Goal: Task Accomplishment & Management: Use online tool/utility

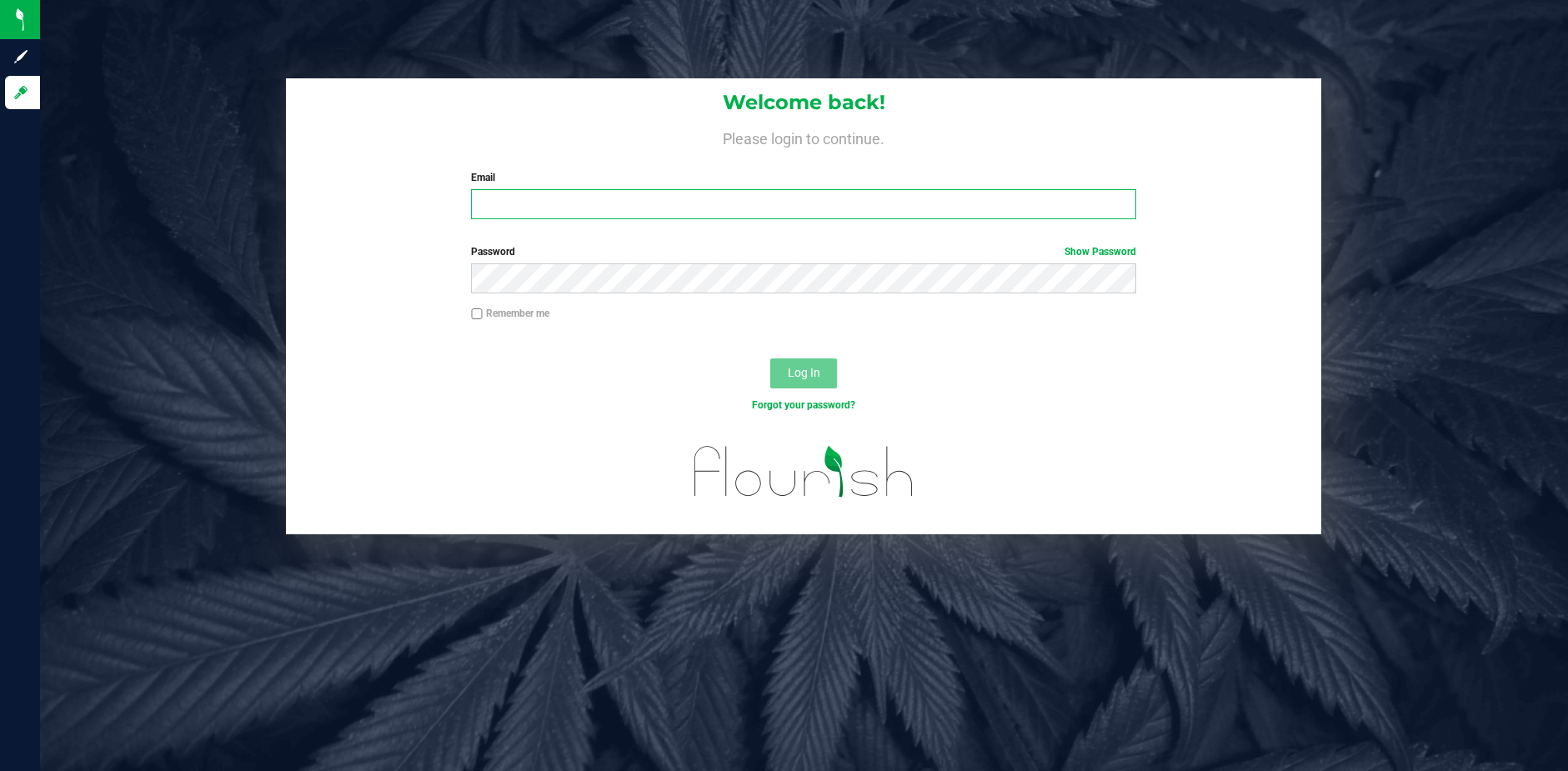
click at [505, 208] on input "Email" at bounding box center [803, 204] width 665 height 30
click at [520, 201] on input "Email" at bounding box center [803, 204] width 665 height 30
type input "[EMAIL_ADDRESS][DOMAIN_NAME]"
click at [770, 358] on button "Log In" at bounding box center [803, 373] width 67 height 30
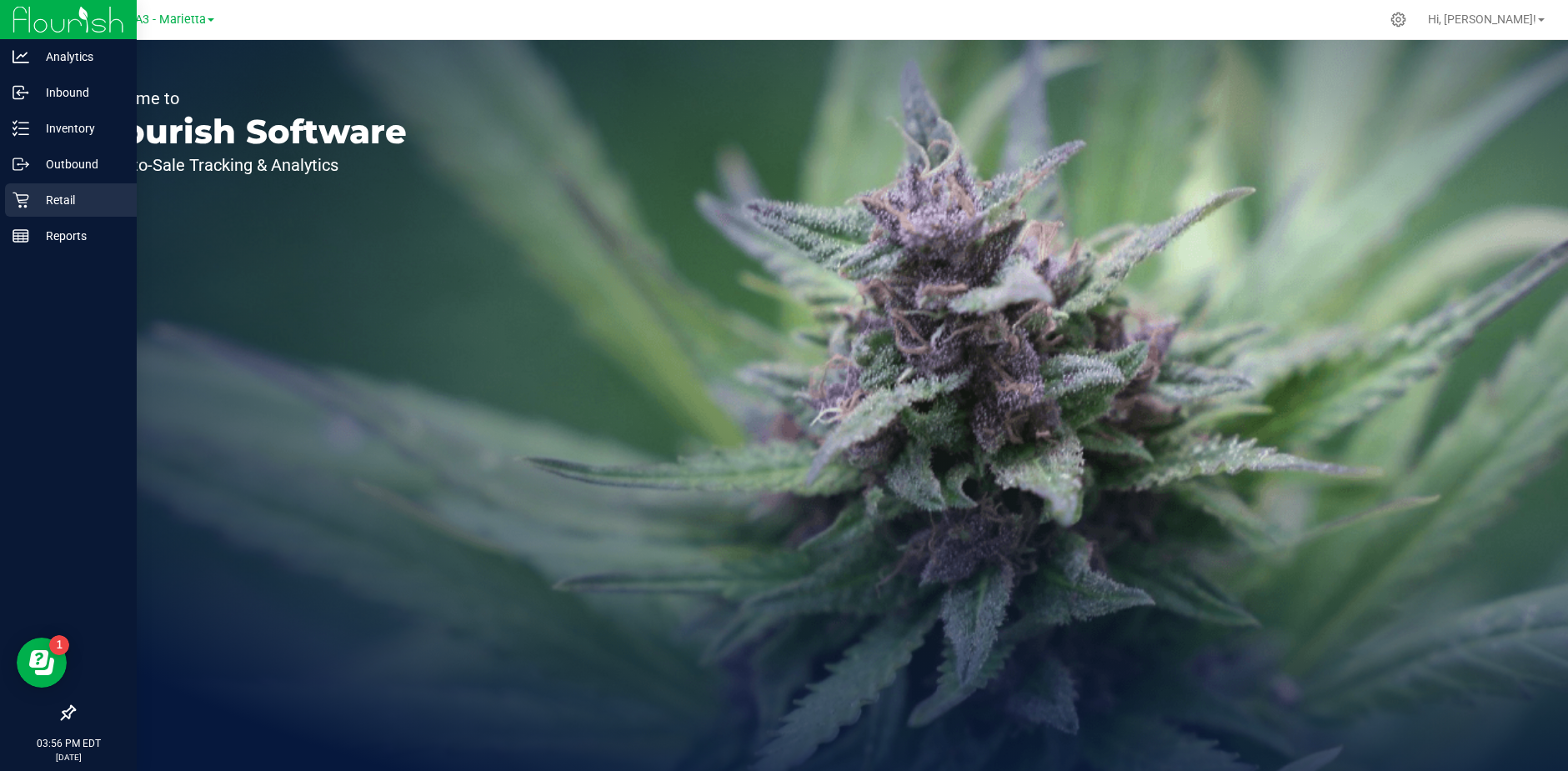
click at [67, 198] on p "Retail" at bounding box center [80, 200] width 100 height 20
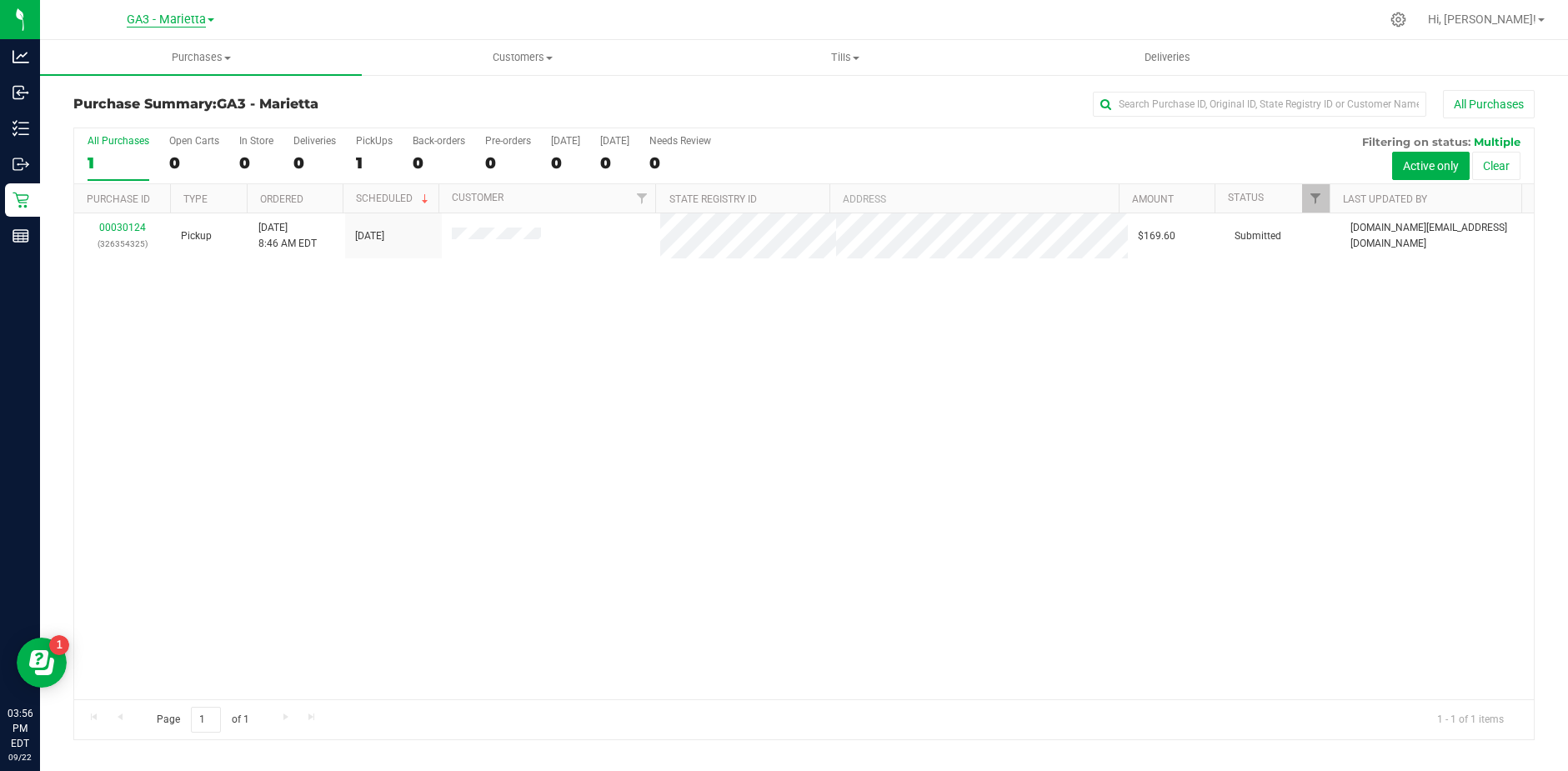
click at [156, 21] on span "GA3 - Marietta" at bounding box center [166, 20] width 79 height 15
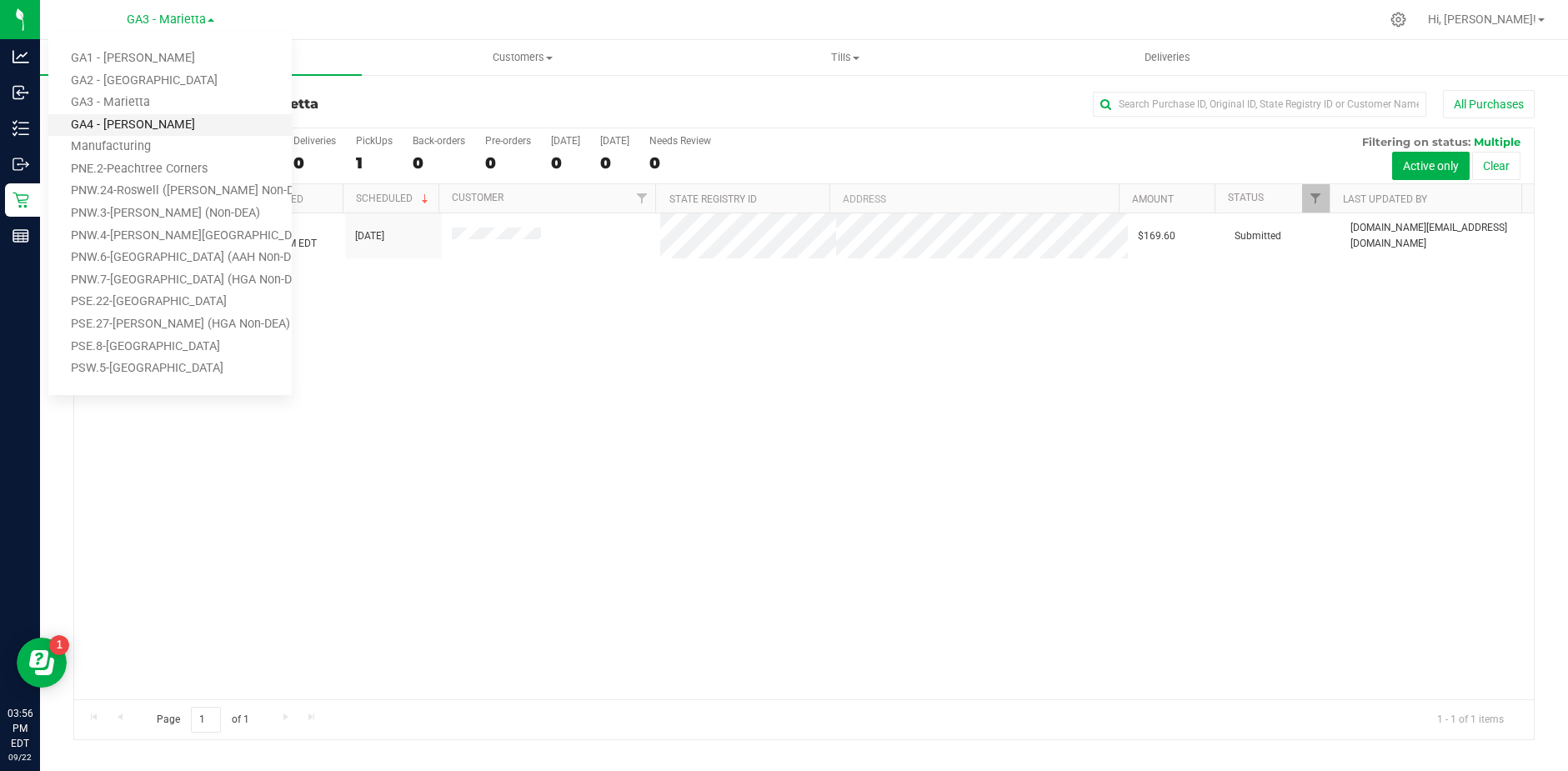
click at [119, 128] on link "GA4 - [PERSON_NAME]" at bounding box center [169, 125] width 243 height 23
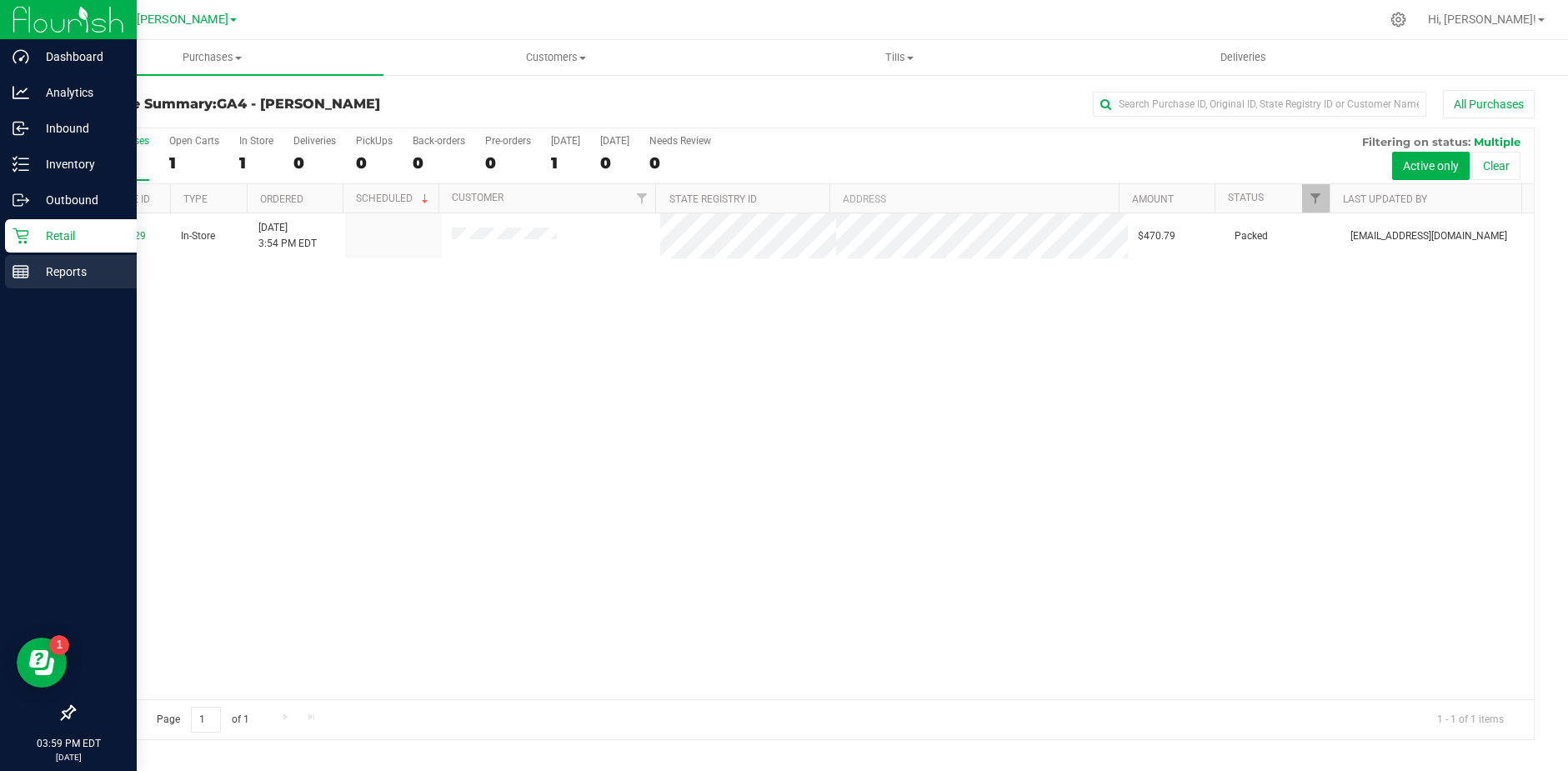
click at [56, 274] on p "Reports" at bounding box center [80, 272] width 100 height 20
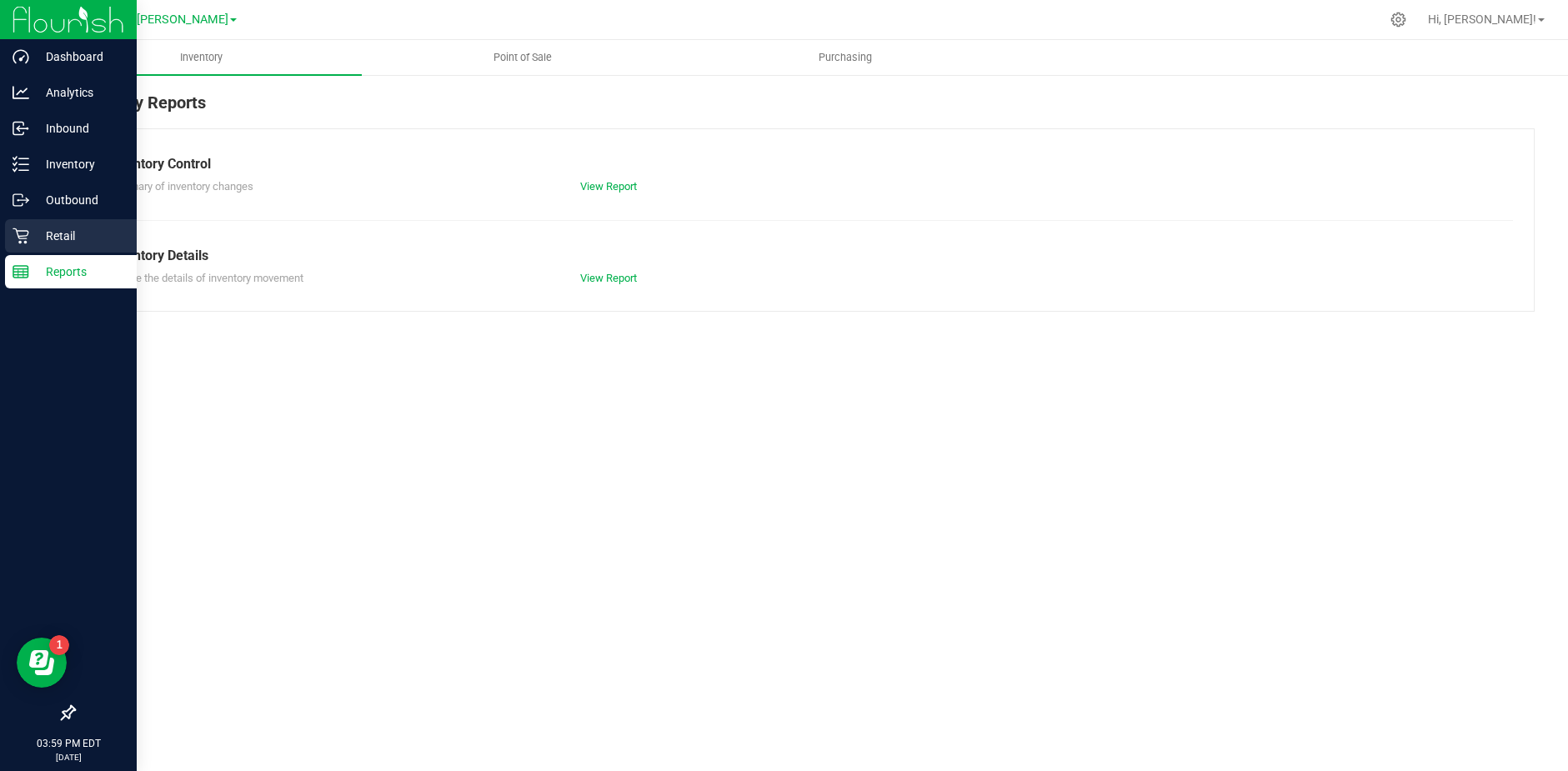
click at [83, 231] on p "Retail" at bounding box center [80, 235] width 100 height 20
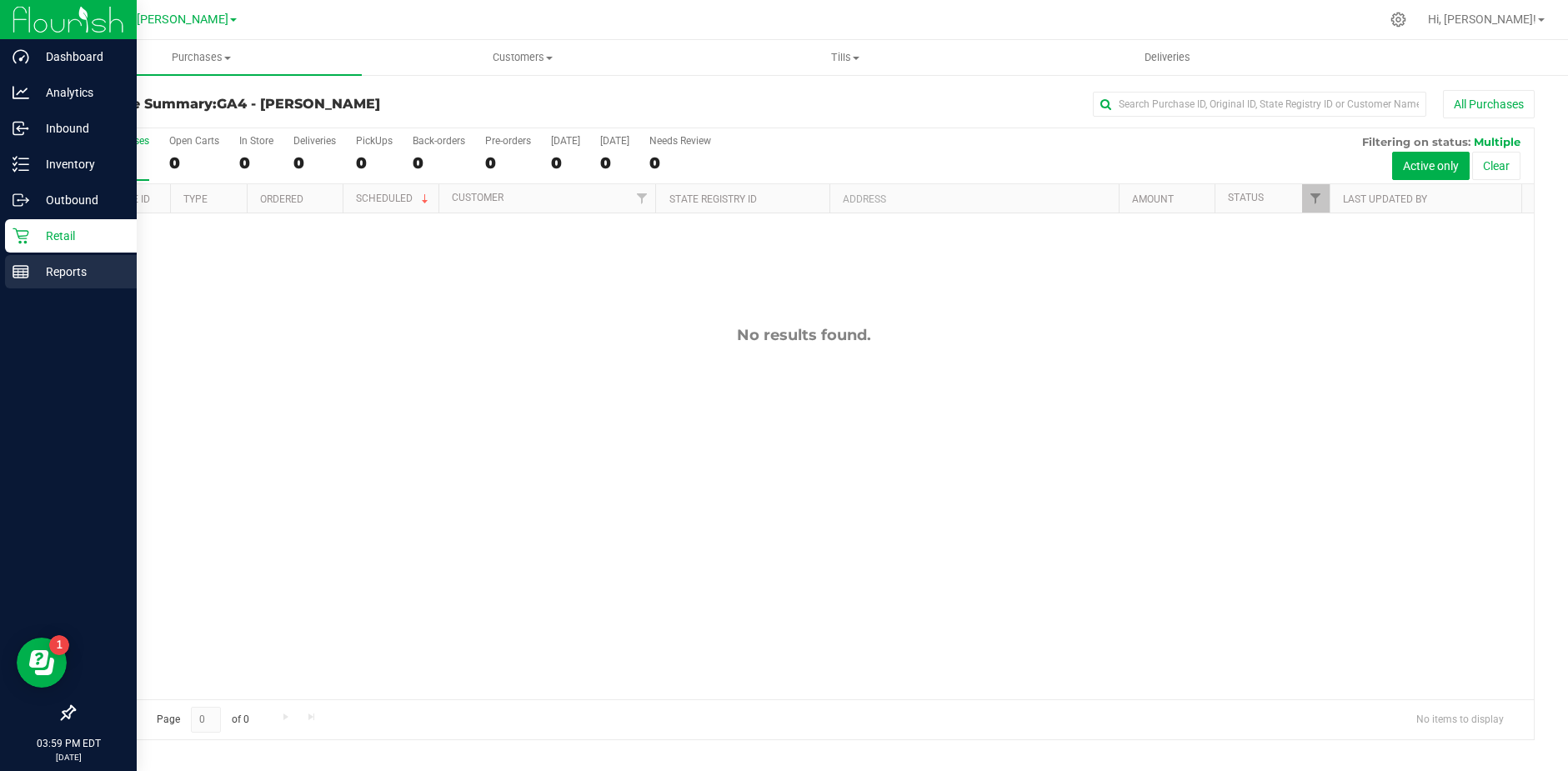
click at [66, 262] on p "Reports" at bounding box center [80, 272] width 100 height 20
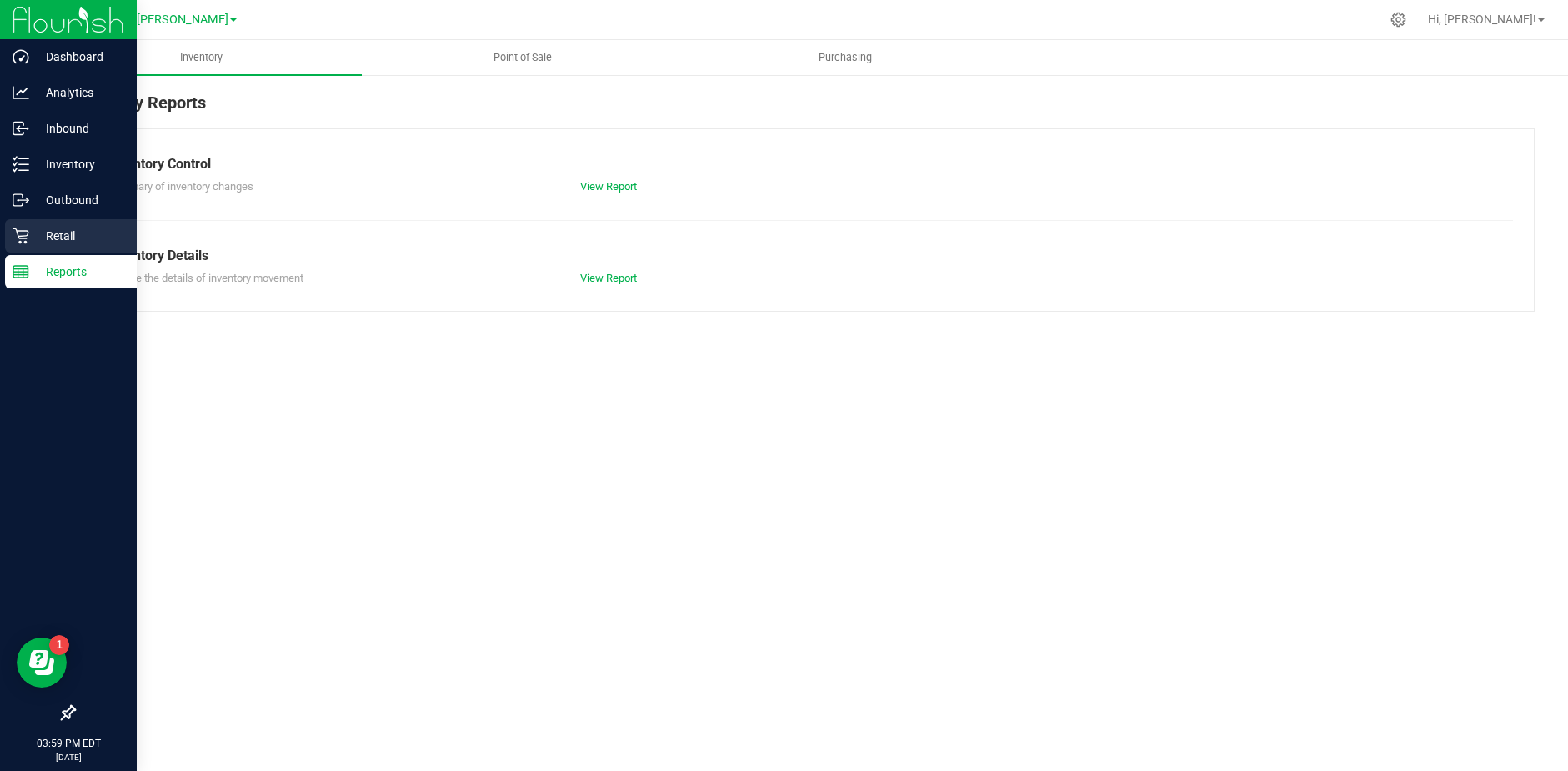
click at [71, 236] on p "Retail" at bounding box center [80, 235] width 100 height 20
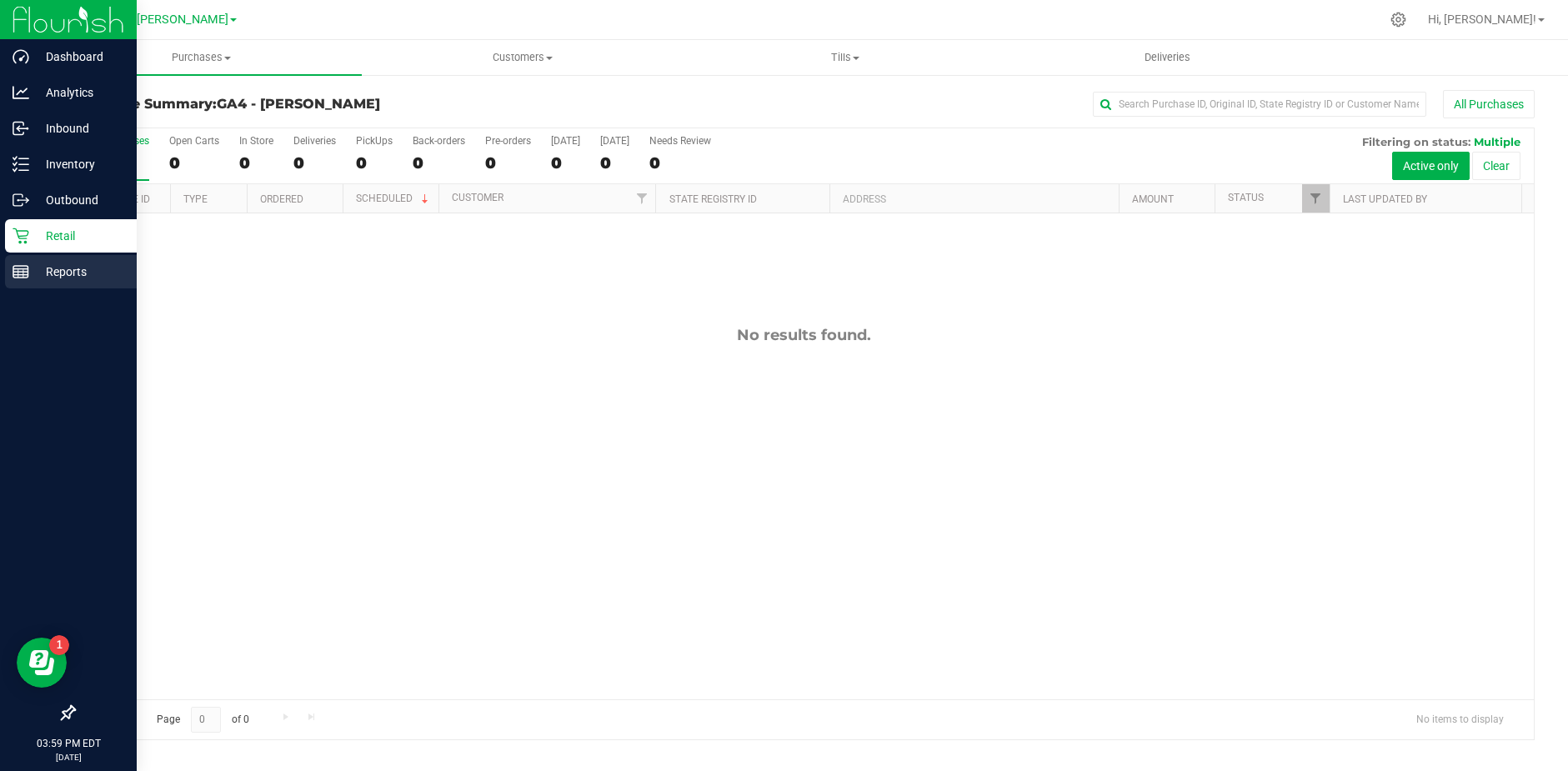
click at [70, 266] on p "Reports" at bounding box center [80, 272] width 100 height 20
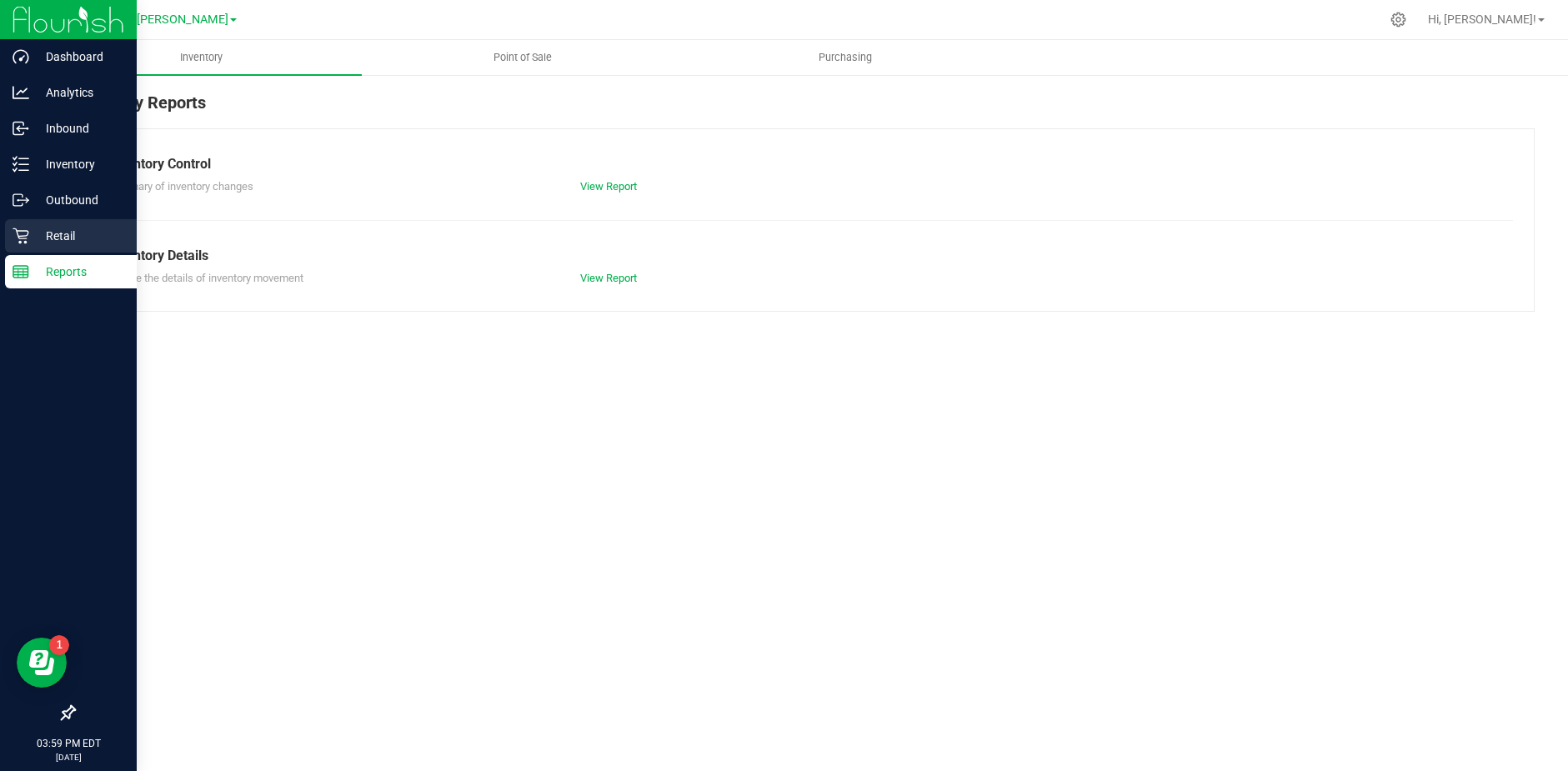
click at [79, 232] on p "Retail" at bounding box center [80, 235] width 100 height 20
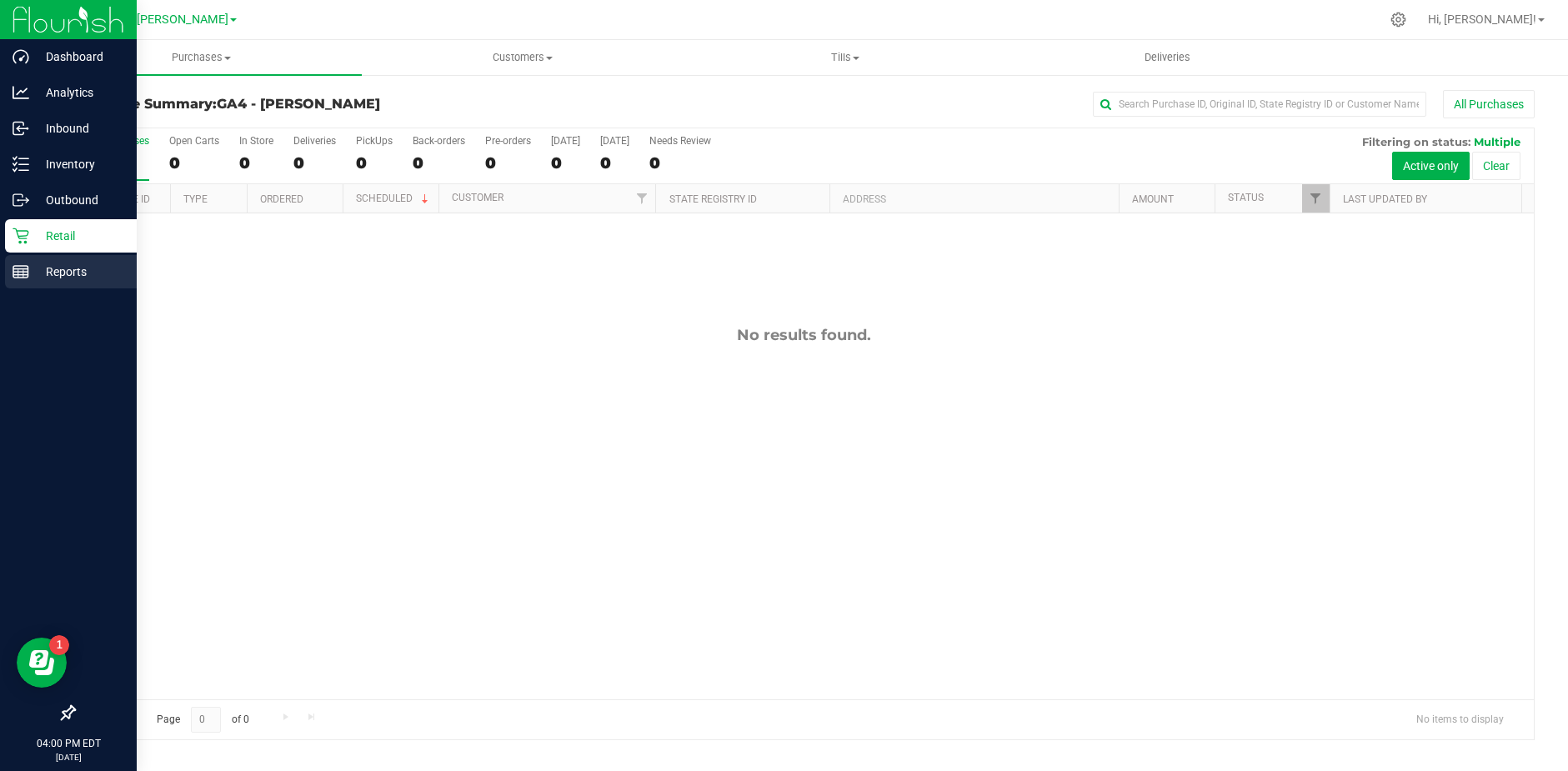
click at [25, 274] on icon at bounding box center [21, 272] width 17 height 17
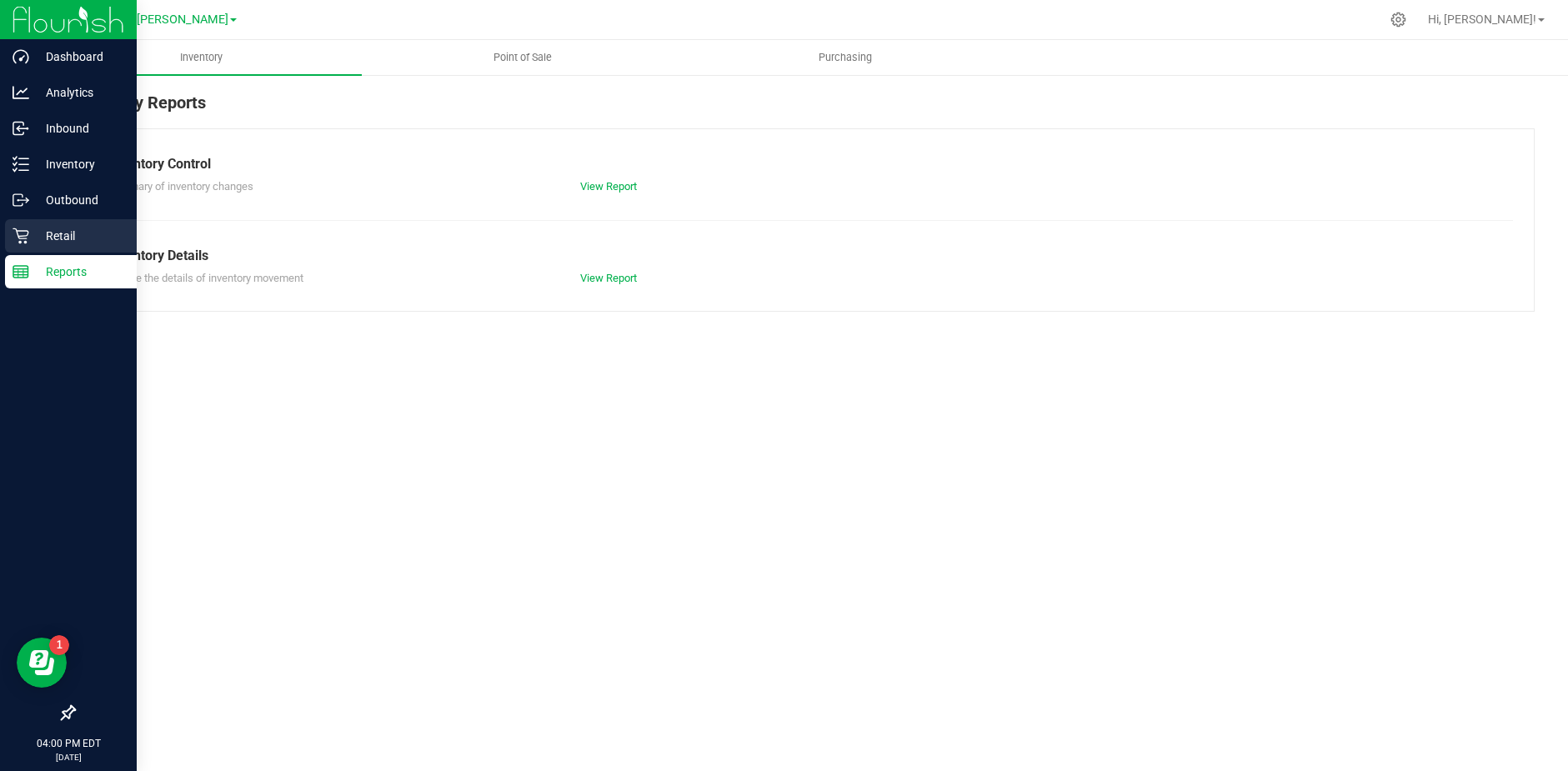
click at [54, 229] on p "Retail" at bounding box center [80, 235] width 100 height 20
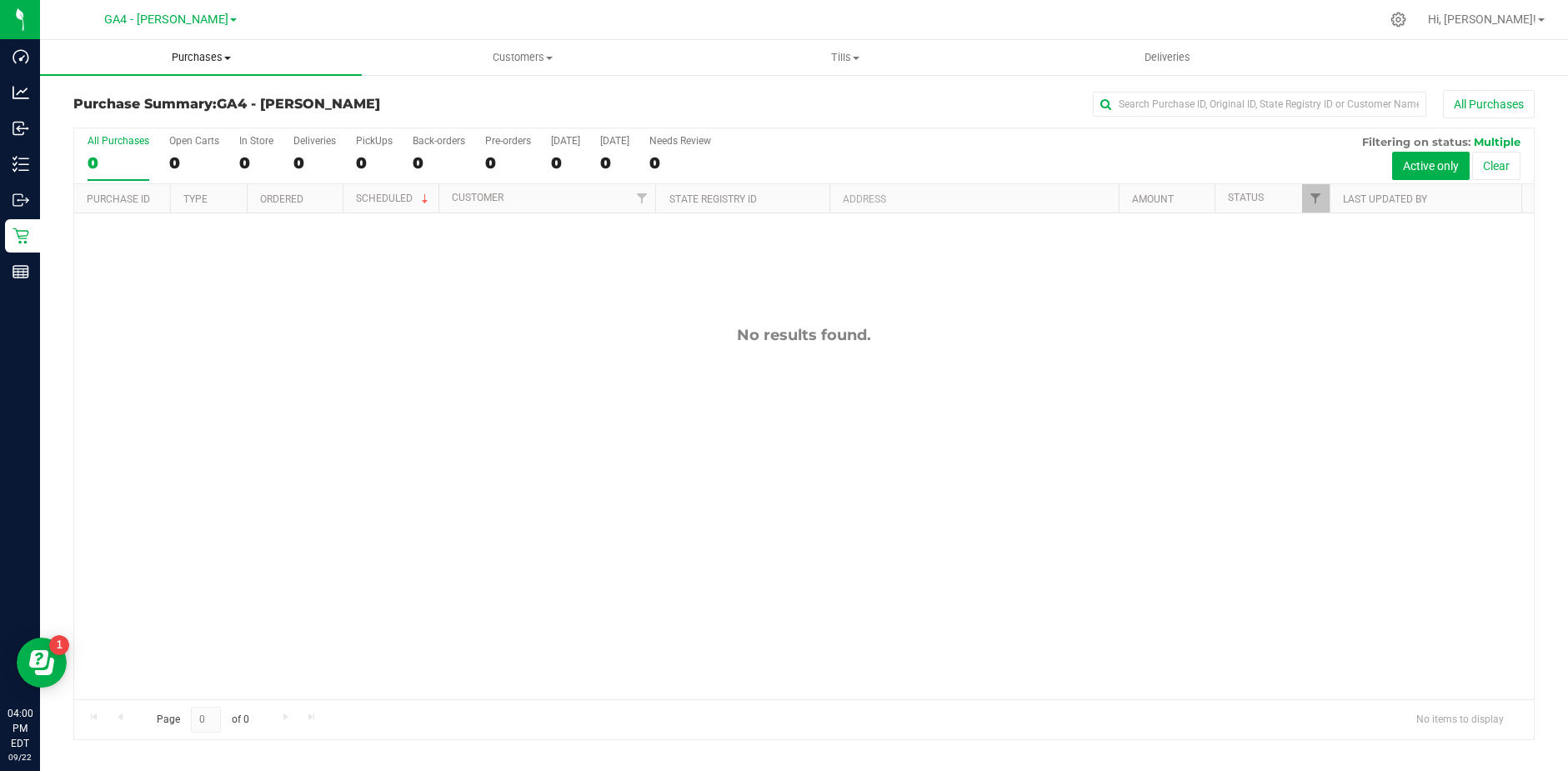
click at [193, 55] on span "Purchases" at bounding box center [201, 57] width 322 height 15
click at [138, 138] on span "All purchases" at bounding box center [99, 140] width 118 height 14
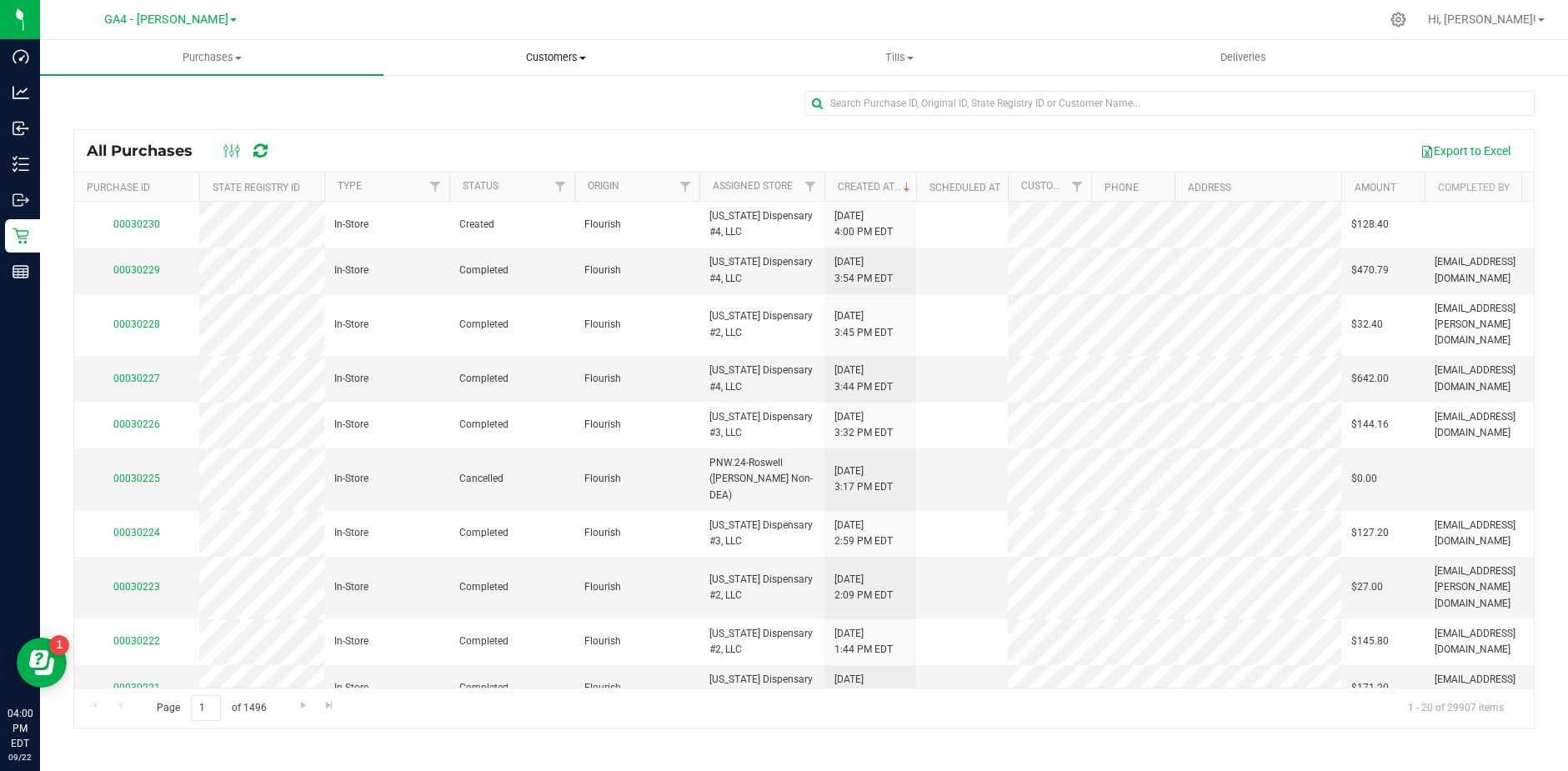
click at [563, 66] on uib-tab-heading "Customers All customers Add a new customer All physicians" at bounding box center [554, 57] width 342 height 33
click at [481, 96] on span "All customers" at bounding box center [444, 100] width 120 height 14
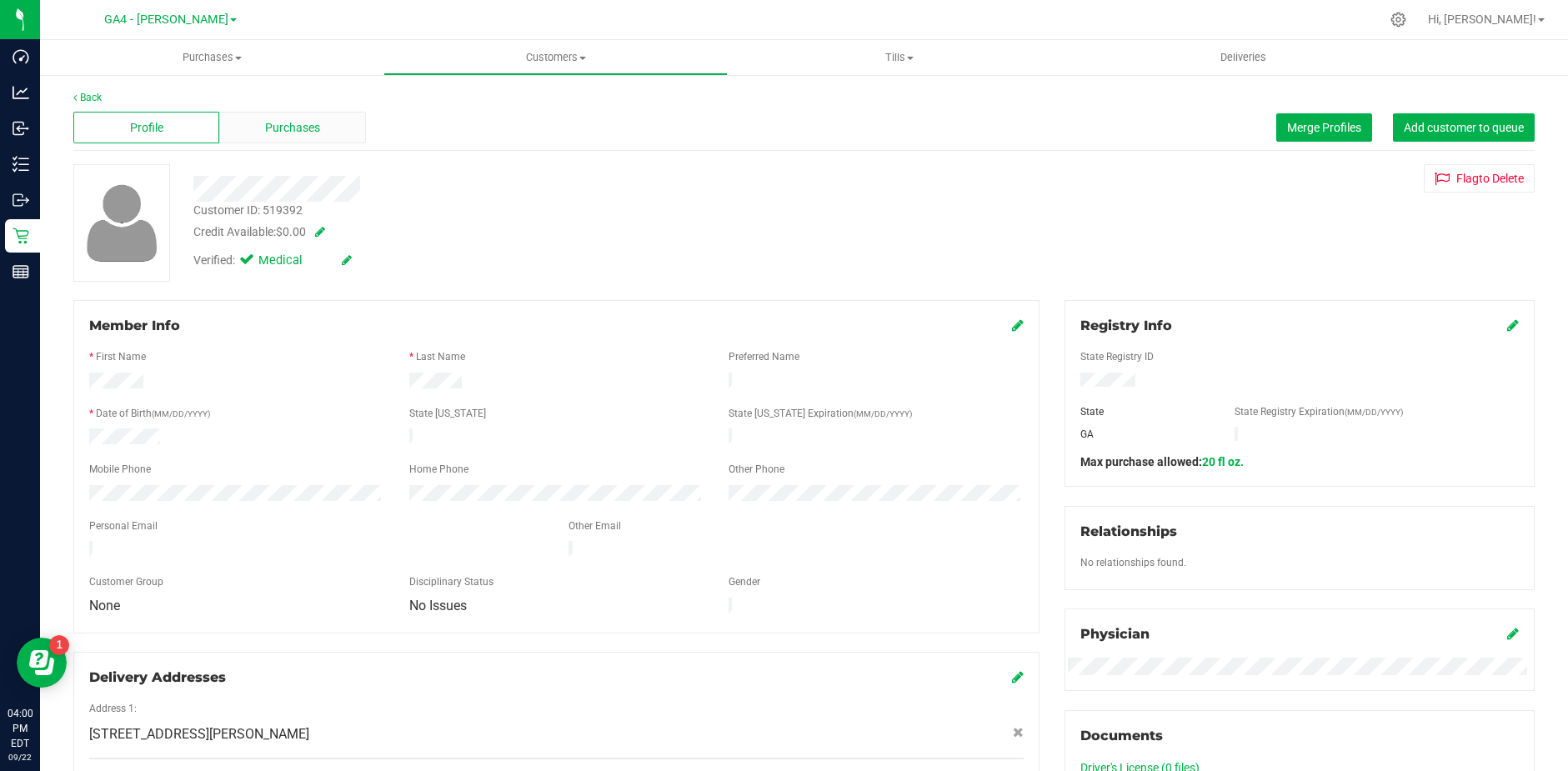
click at [257, 136] on div "Purchases" at bounding box center [292, 127] width 146 height 32
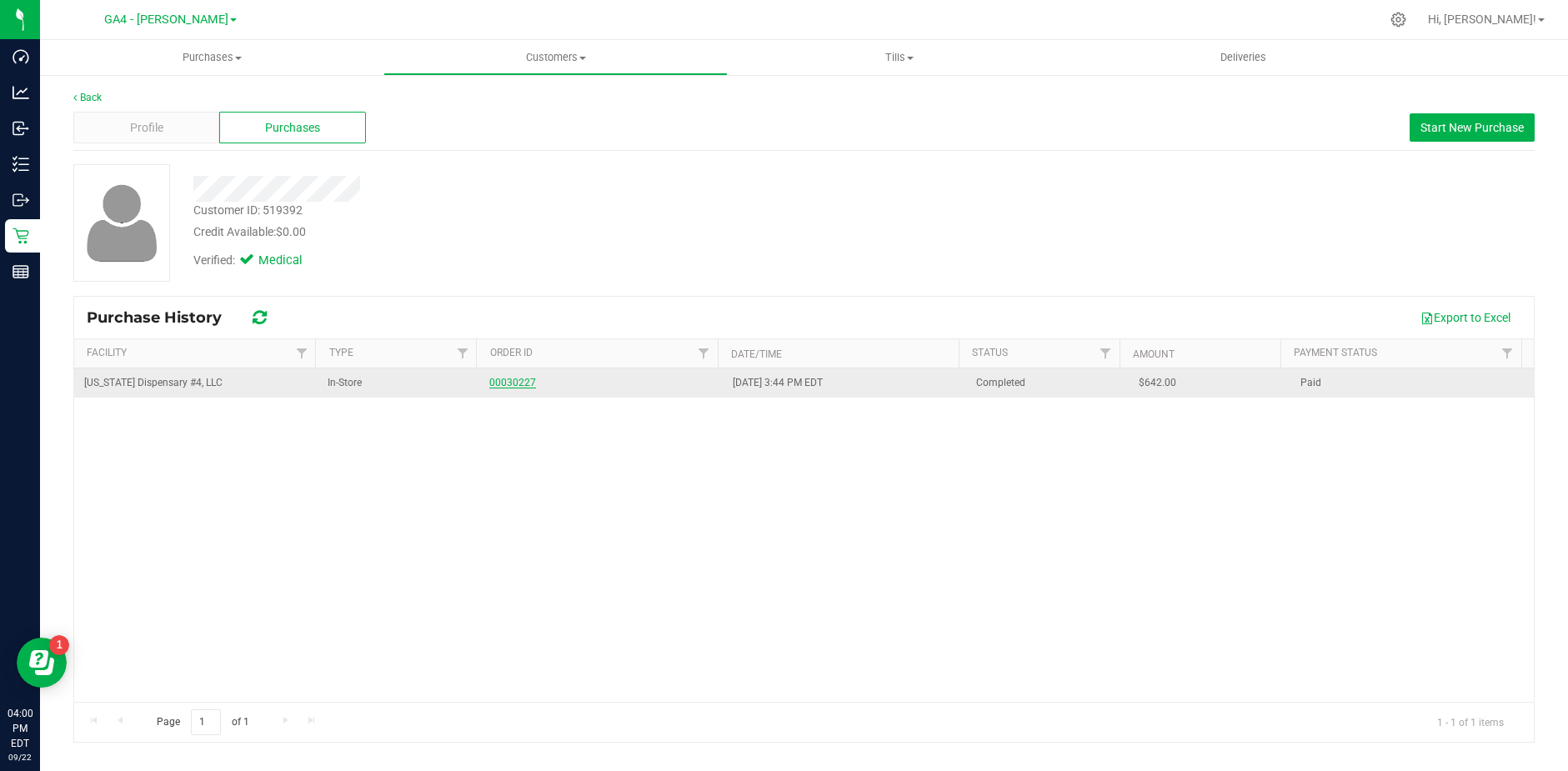
click at [513, 382] on link "00030227" at bounding box center [512, 383] width 46 height 12
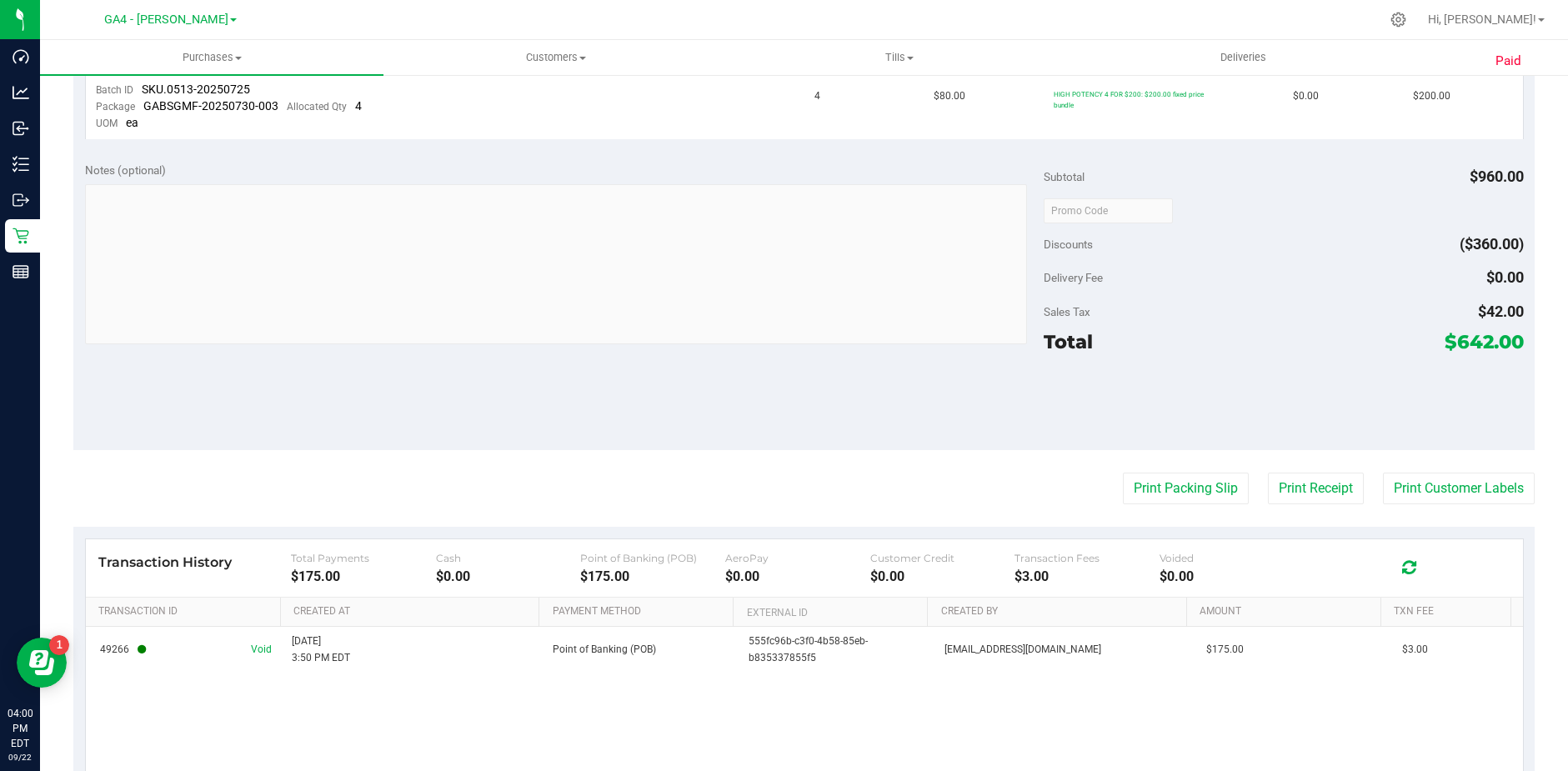
scroll to position [727, 0]
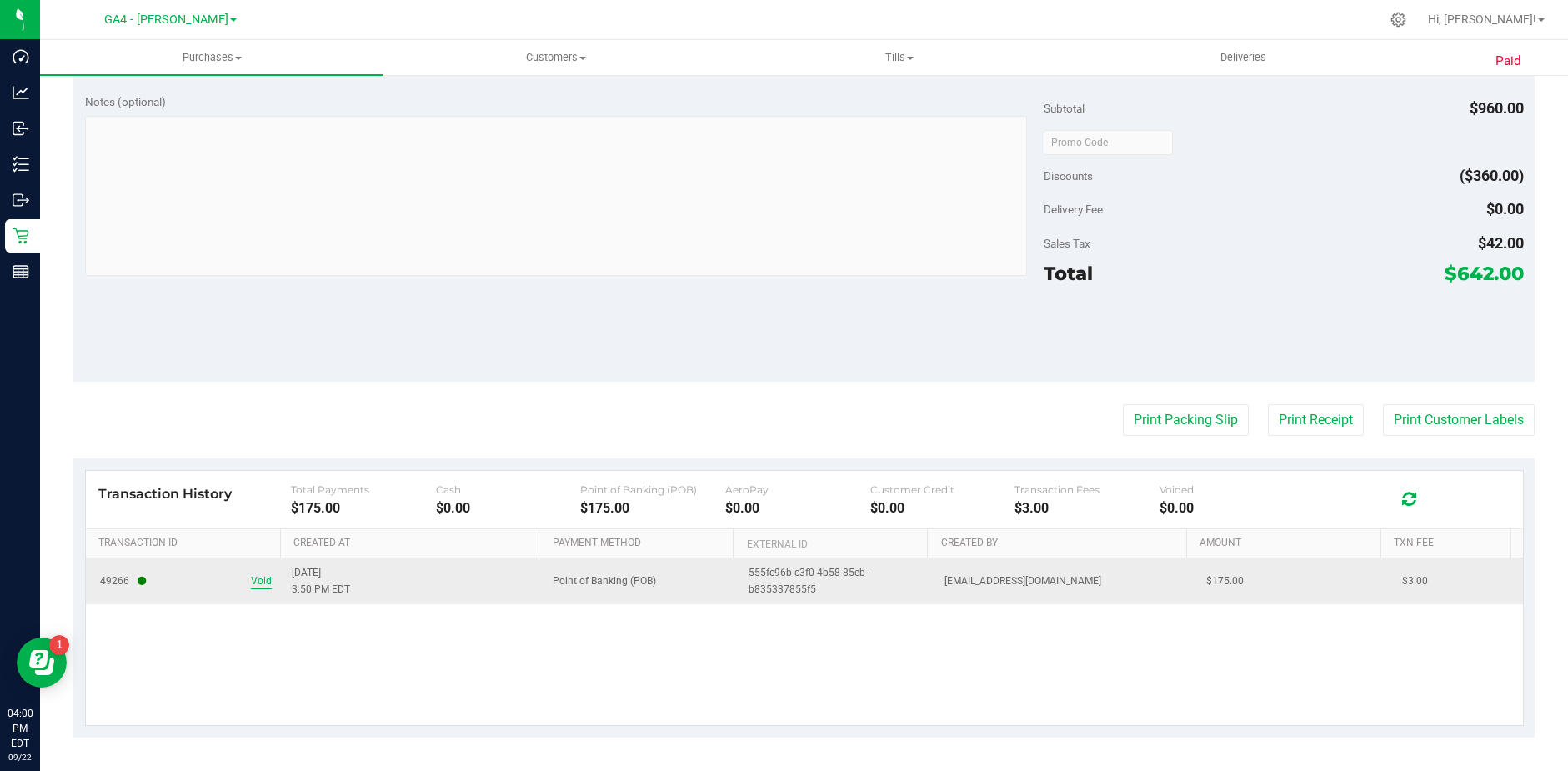
click at [254, 578] on span "Void" at bounding box center [261, 582] width 21 height 16
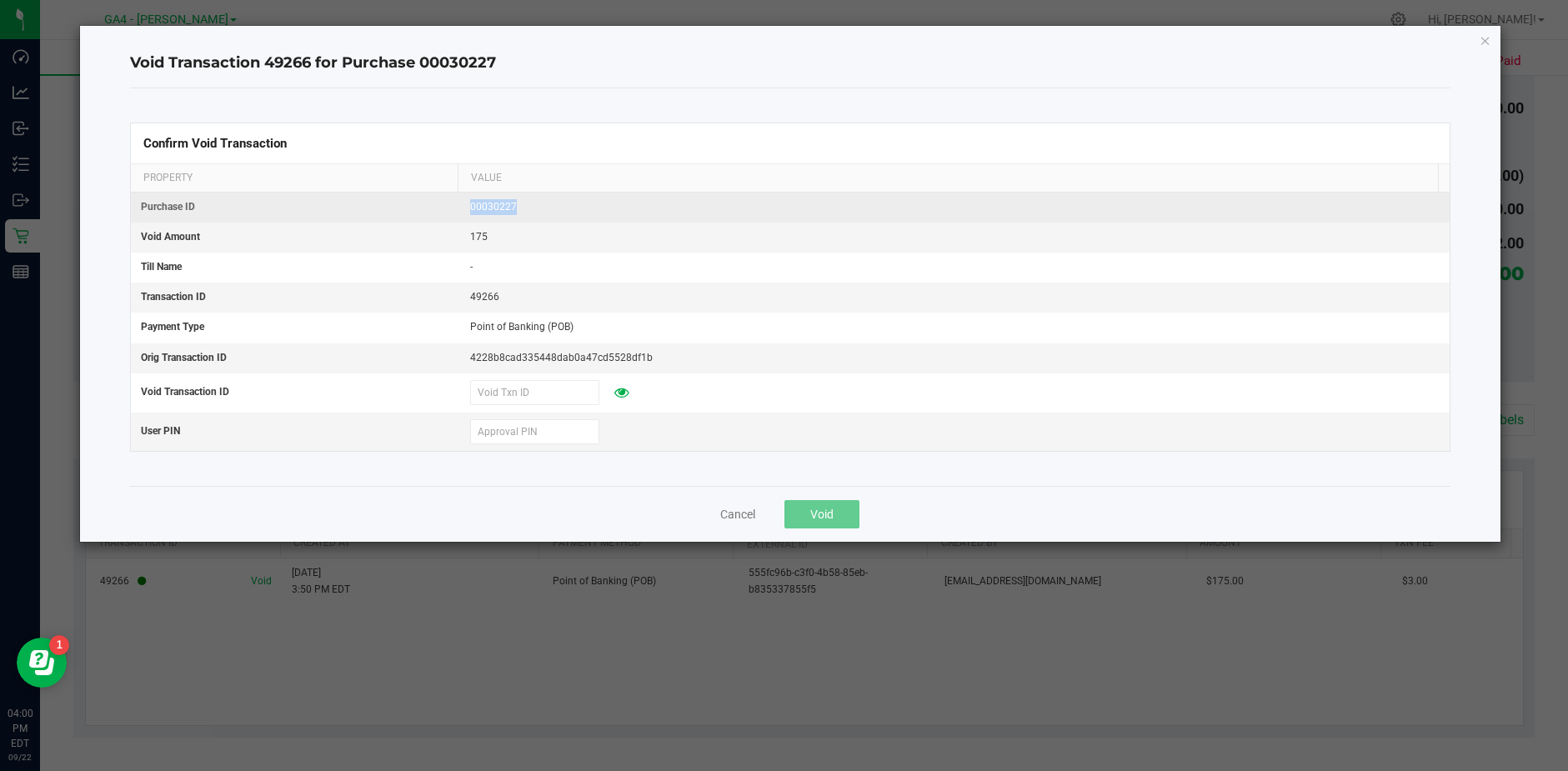
drag, startPoint x: 517, startPoint y: 205, endPoint x: 452, endPoint y: 204, distance: 65.0
click at [452, 204] on tr "Purchase ID 00030227" at bounding box center [790, 208] width 1319 height 30
copy tr "00030227"
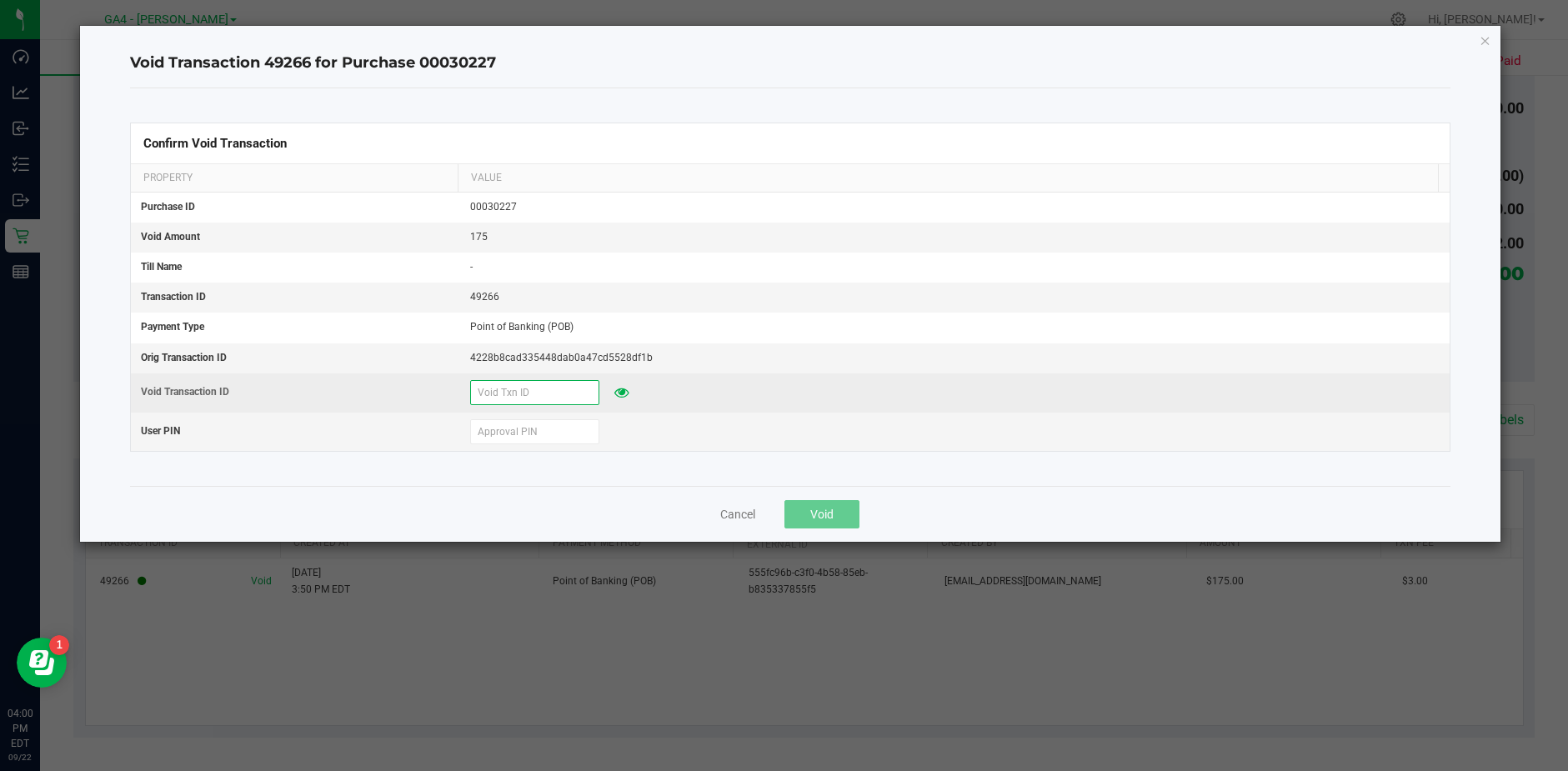
click at [496, 392] on input "text" at bounding box center [534, 392] width 129 height 25
paste input "00030227"
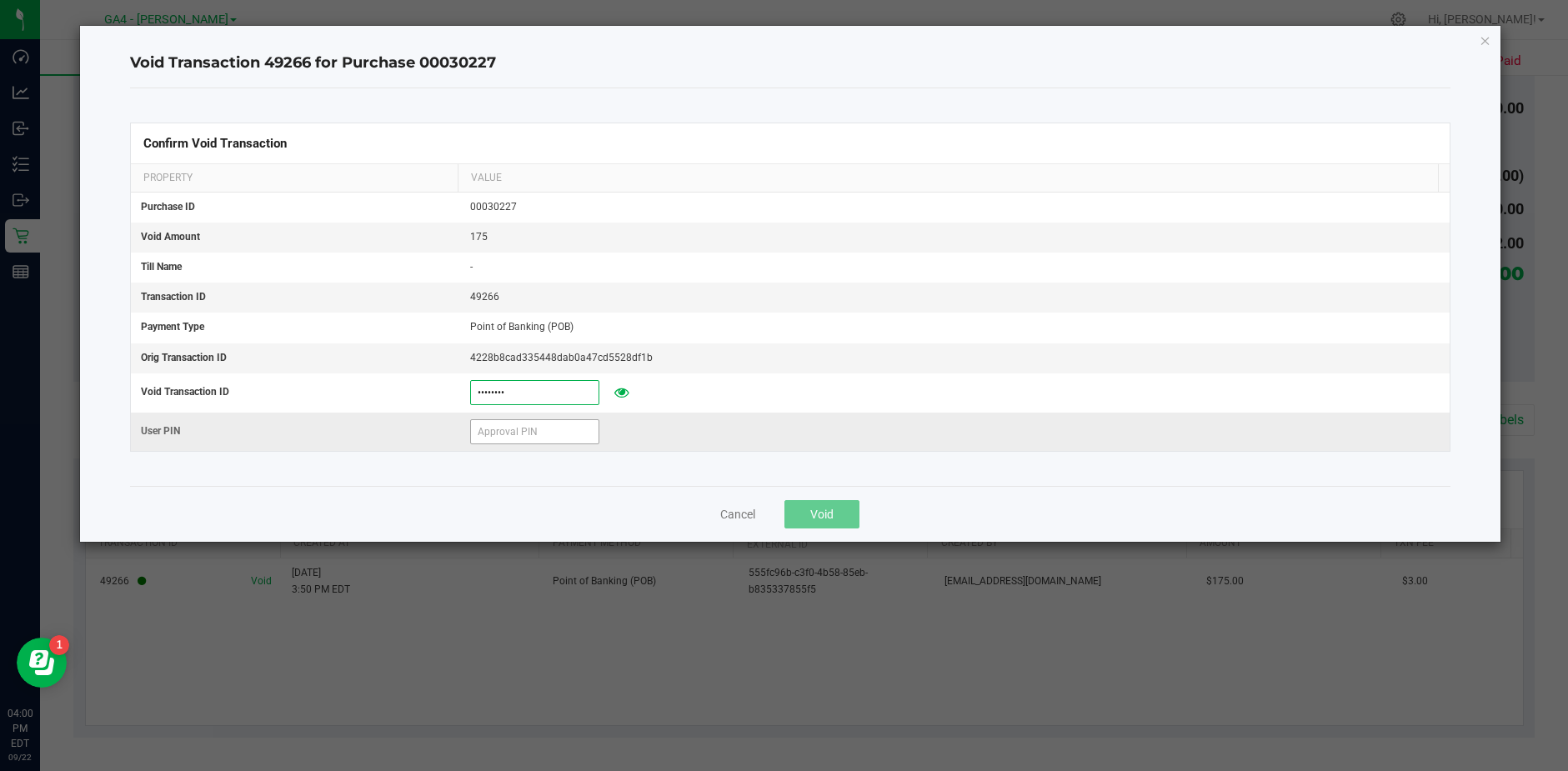
type input "00030227"
click at [557, 430] on input "text" at bounding box center [534, 431] width 129 height 25
type input "3"
type input "559625"
click at [815, 466] on div "Confirm Void Transaction Property Value Purchase ID 00030227 Void Amount 175 Ti…" at bounding box center [789, 288] width 1320 height 398
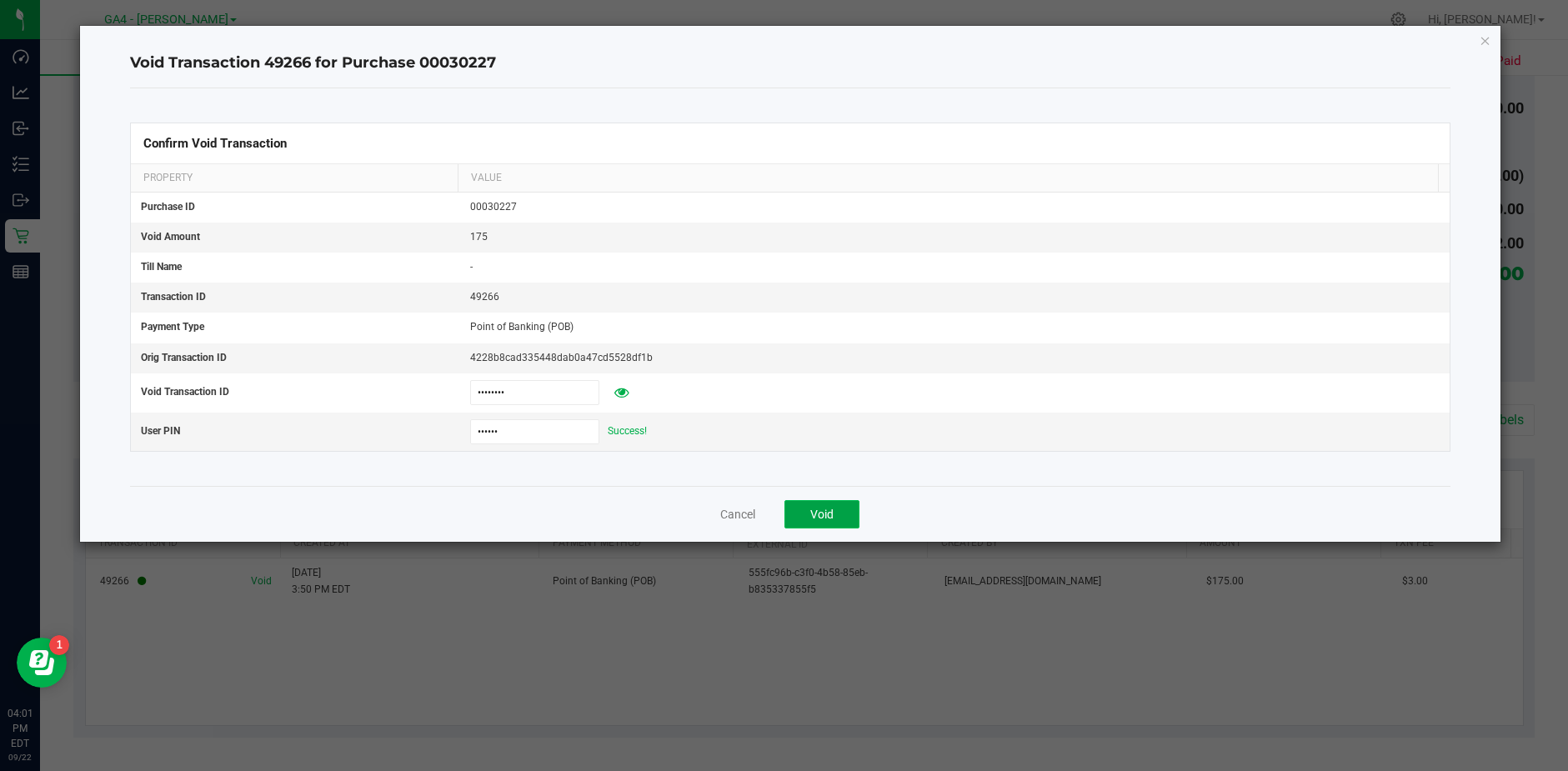
click at [821, 514] on span "Void" at bounding box center [822, 515] width 24 height 14
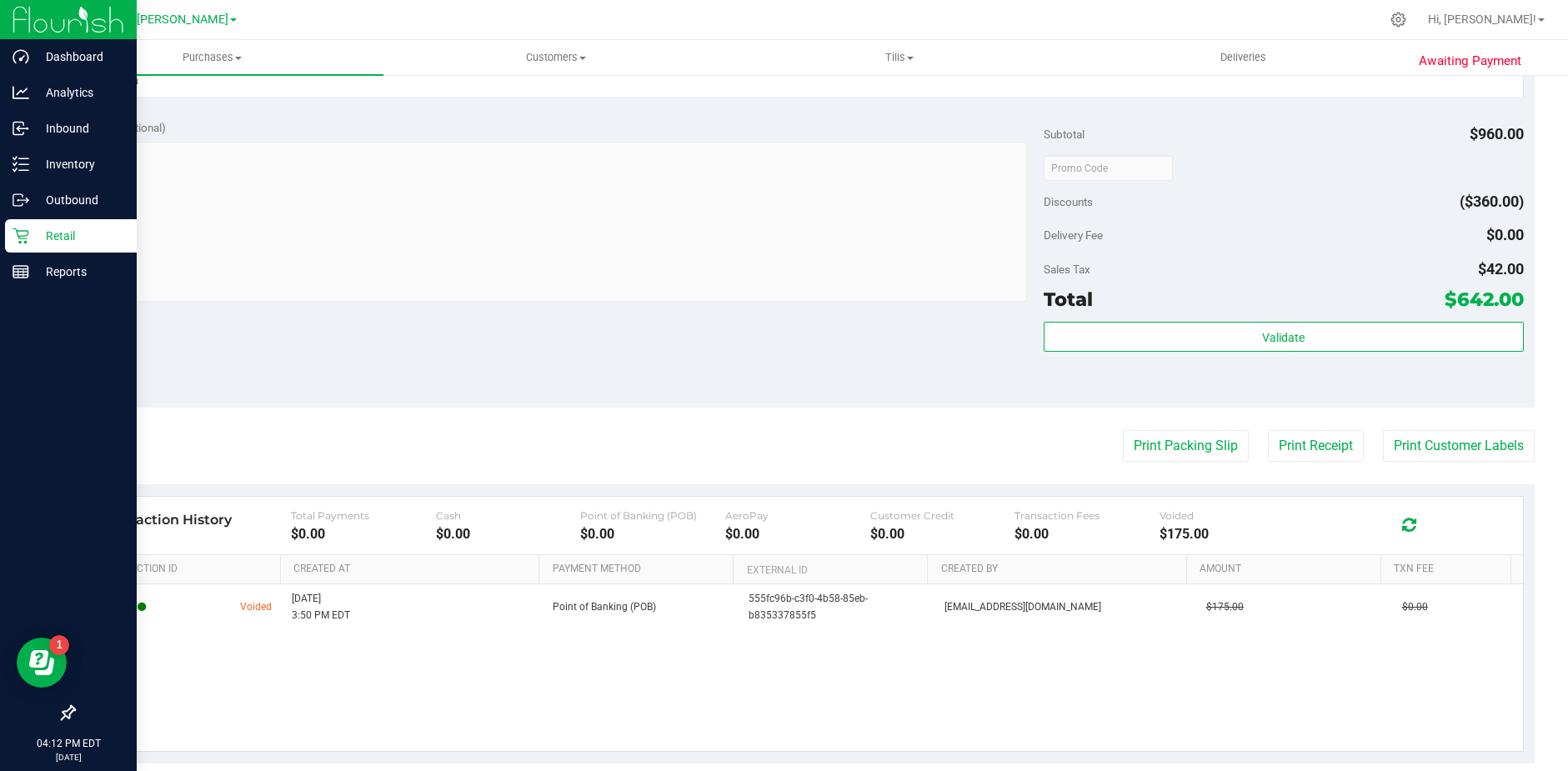
click at [47, 231] on p "Retail" at bounding box center [80, 235] width 100 height 20
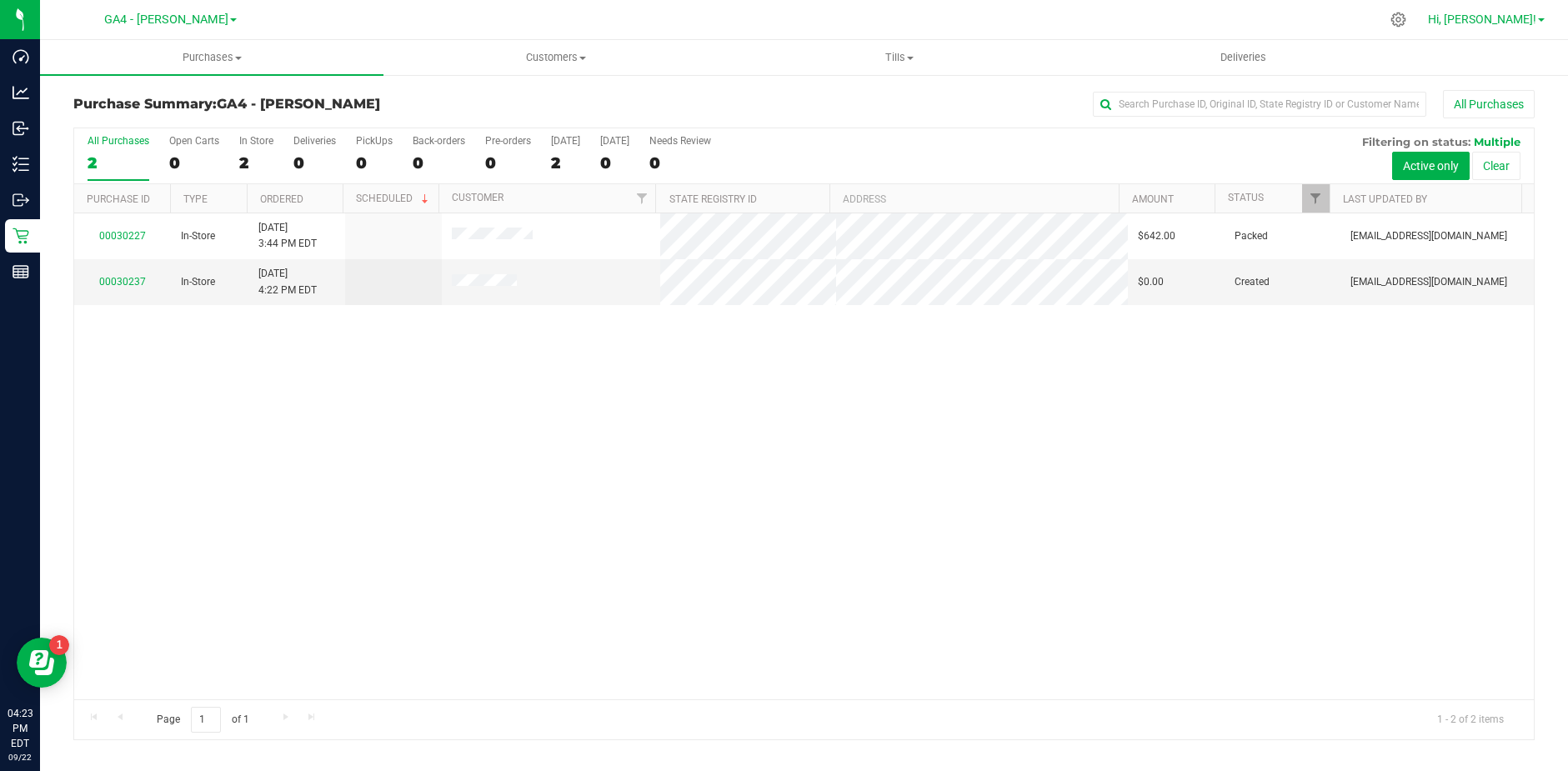
click at [1523, 19] on span "Hi, [PERSON_NAME]!" at bounding box center [1482, 20] width 108 height 14
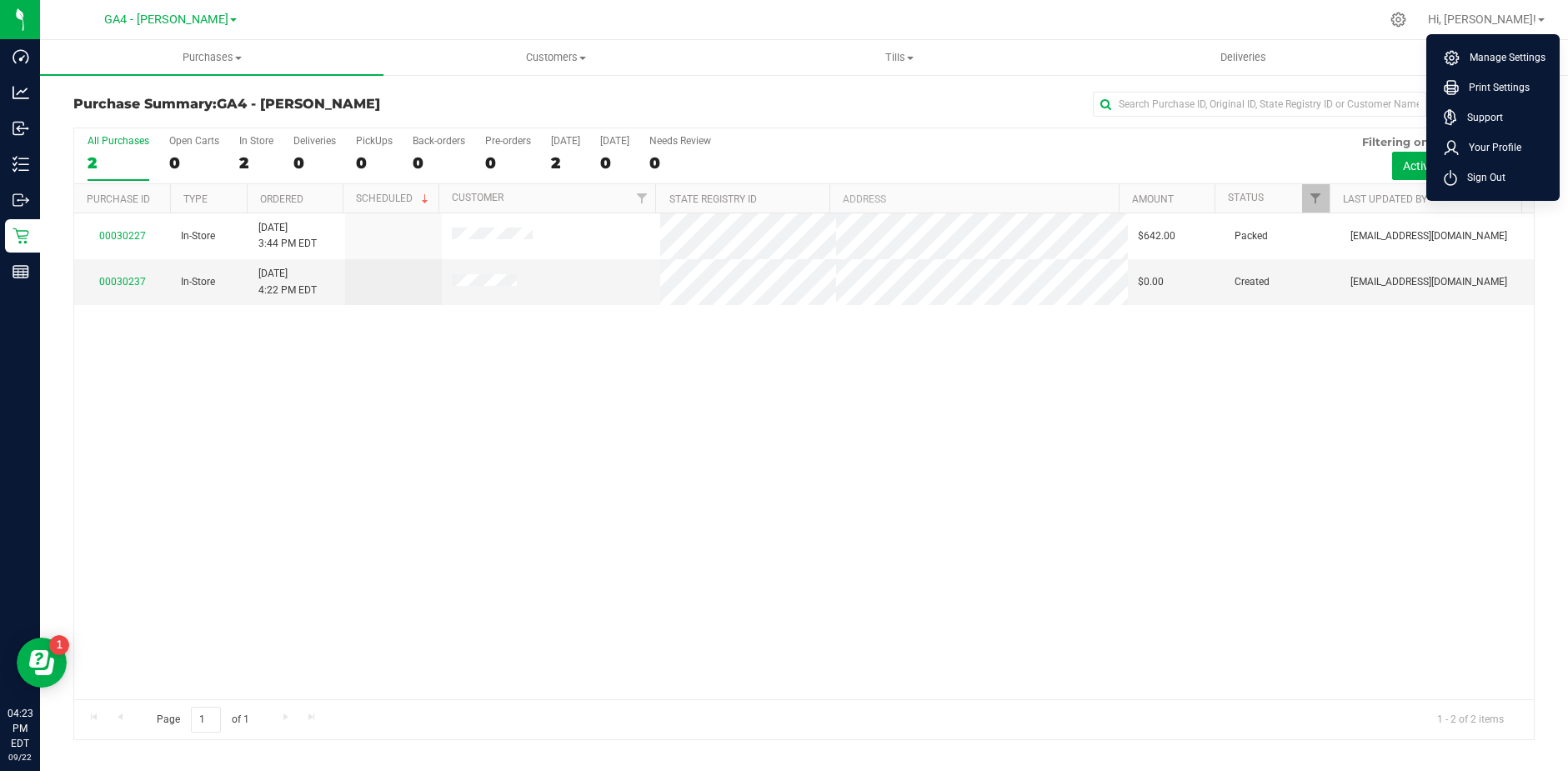
drag, startPoint x: 1506, startPoint y: 180, endPoint x: 1474, endPoint y: 185, distance: 32.4
click at [1504, 180] on li "Sign Out" at bounding box center [1492, 177] width 125 height 30
